Goal: Information Seeking & Learning: Learn about a topic

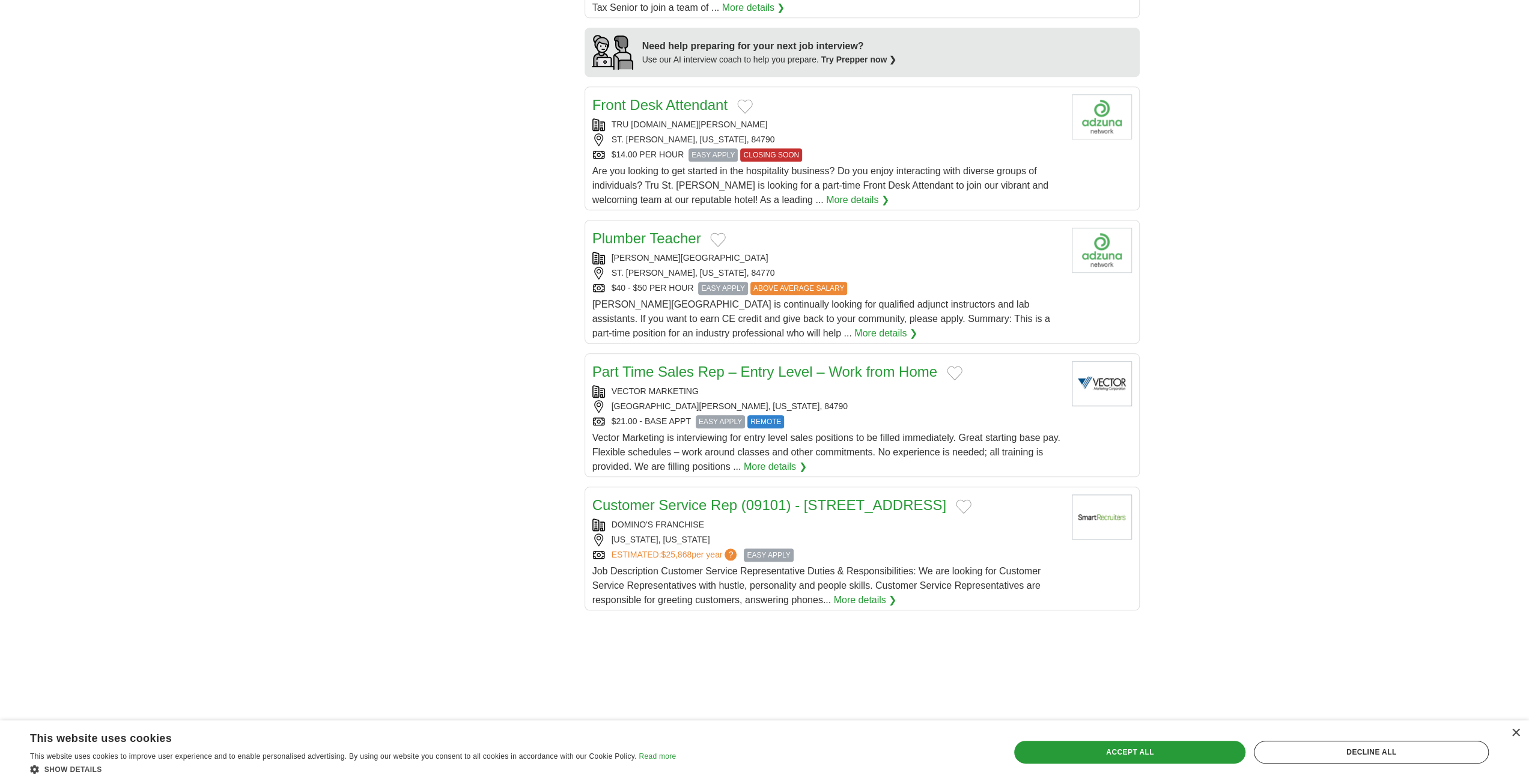
scroll to position [1329, 0]
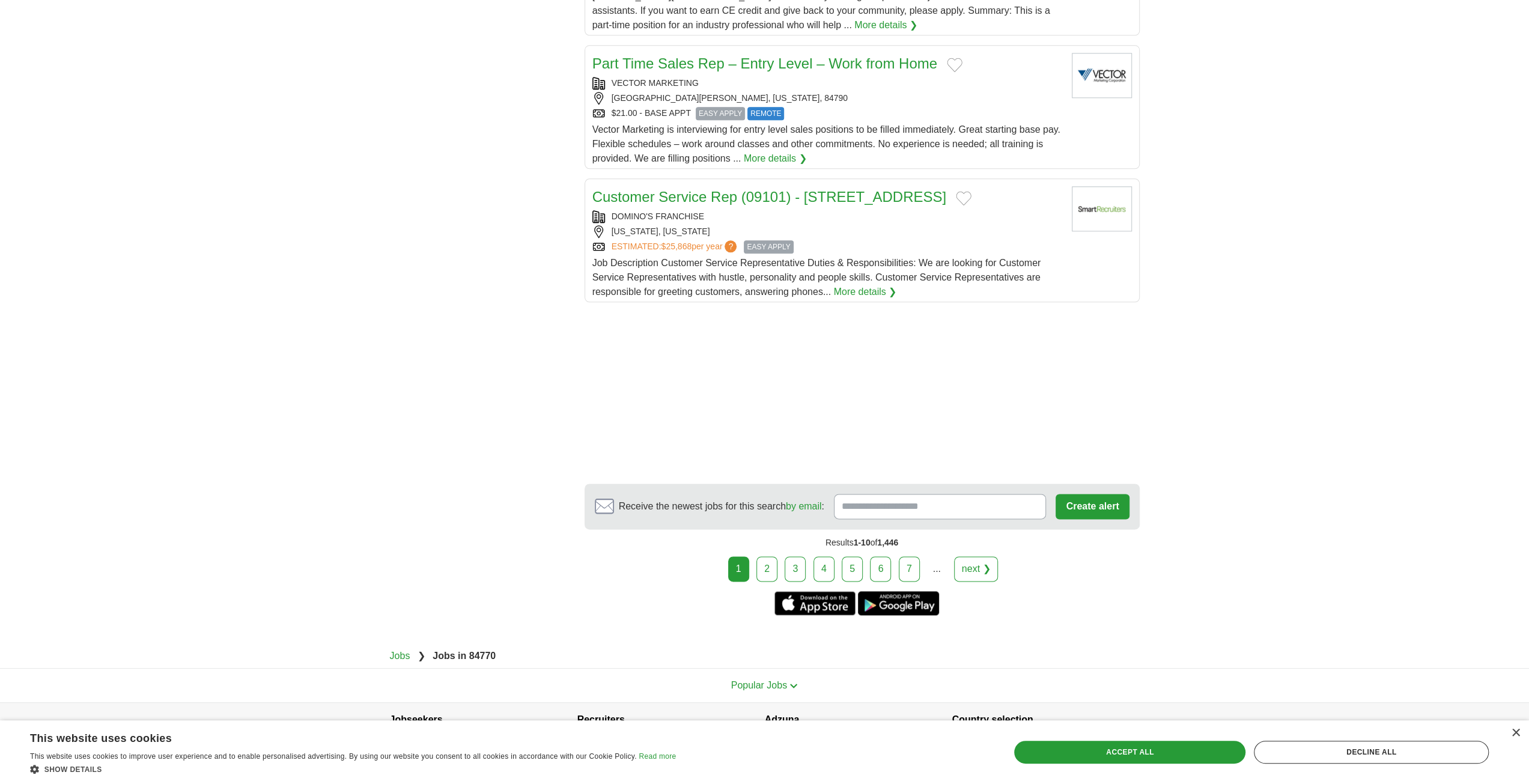
click at [766, 556] on link "2" at bounding box center [767, 568] width 21 height 25
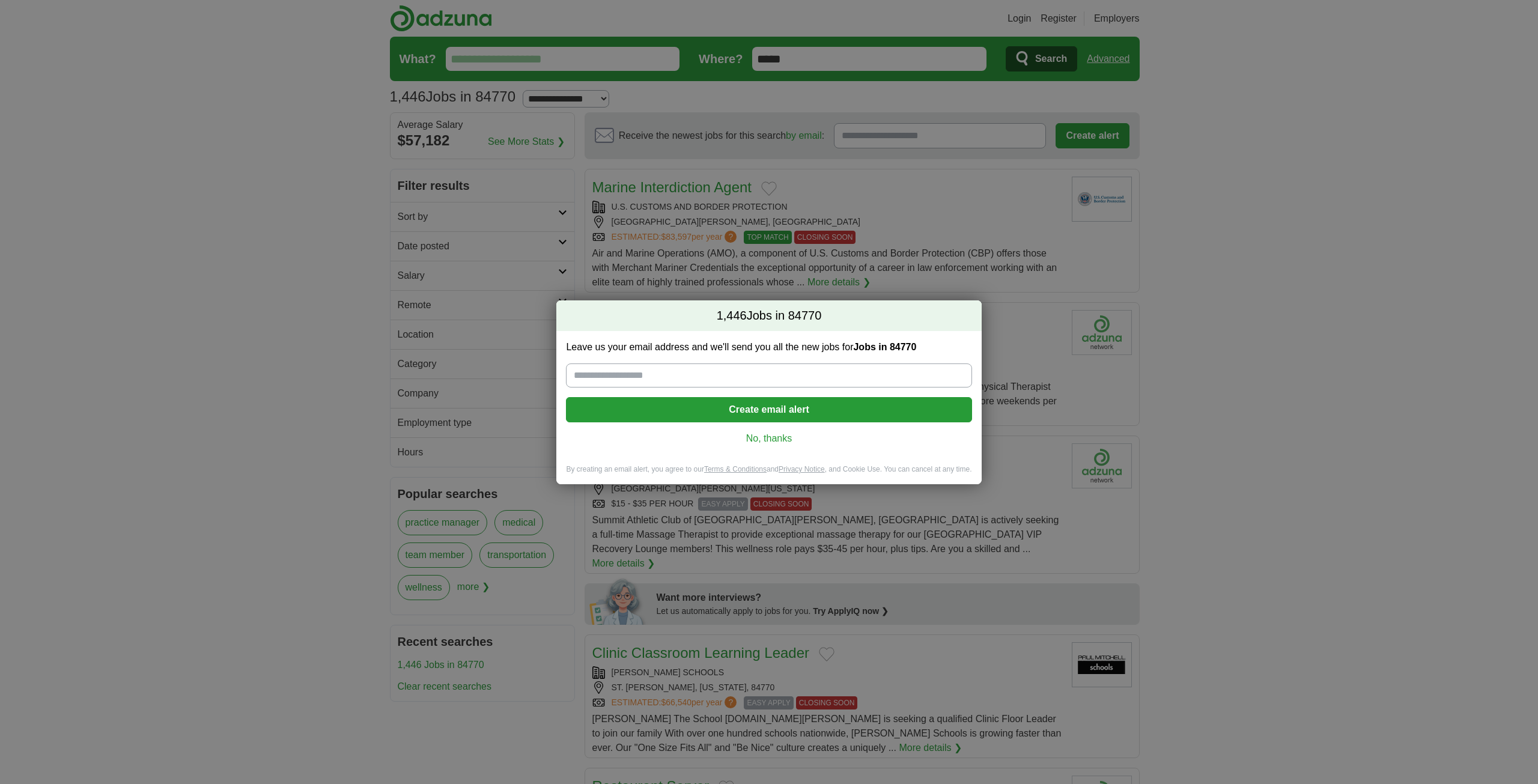
click at [754, 444] on link "No, thanks" at bounding box center [769, 438] width 386 height 13
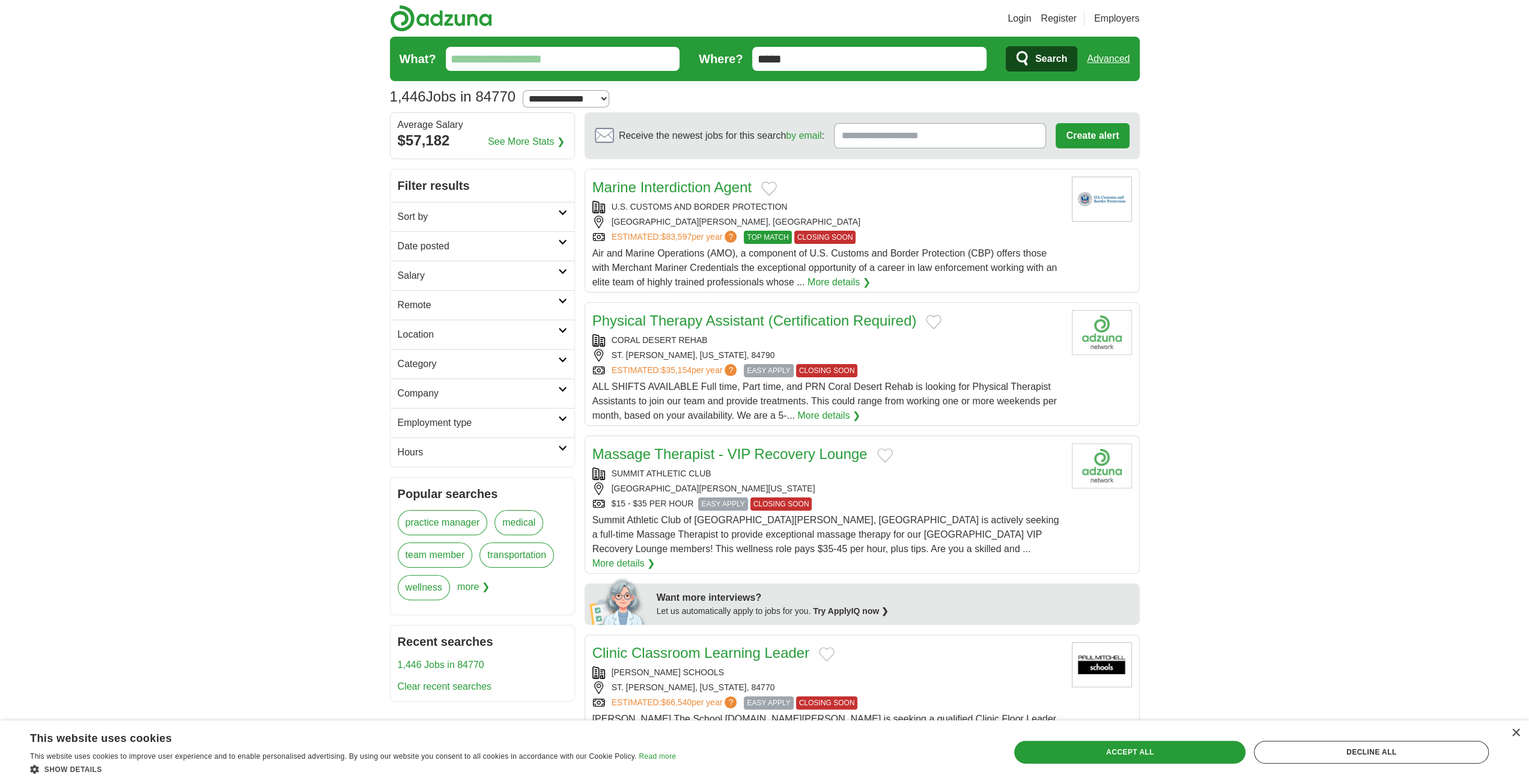
click at [701, 188] on link "Marine Interdiction Agent" at bounding box center [672, 187] width 160 height 16
